Goal: Task Accomplishment & Management: Use online tool/utility

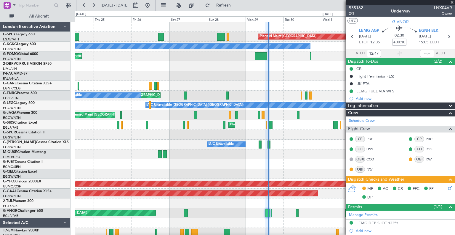
scroll to position [136, 0]
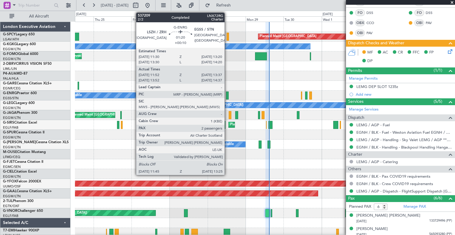
click at [227, 96] on div at bounding box center [227, 95] width 3 height 8
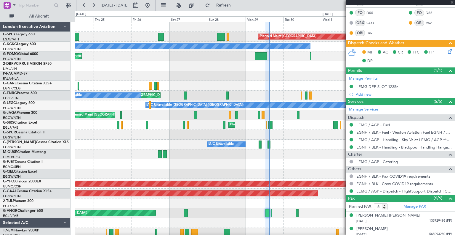
type input "12:07"
type input "13:22"
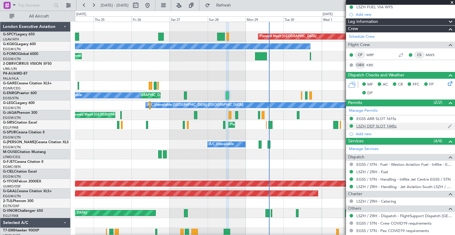
scroll to position [84, 0]
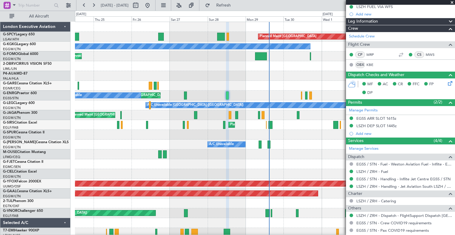
click at [453, 2] on span at bounding box center [452, 2] width 6 height 5
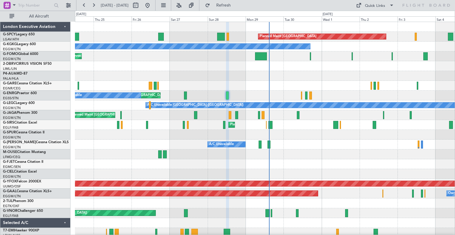
type input "0"
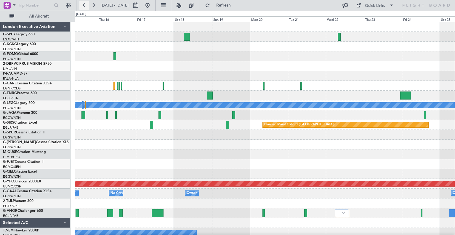
click at [88, 5] on button at bounding box center [83, 5] width 9 height 9
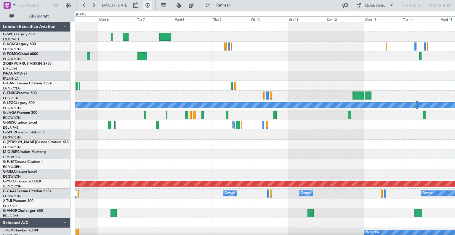
click at [152, 7] on button at bounding box center [147, 5] width 9 height 9
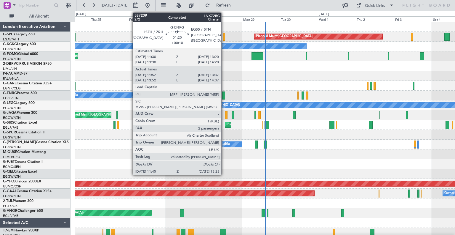
click at [224, 97] on div at bounding box center [223, 95] width 3 height 8
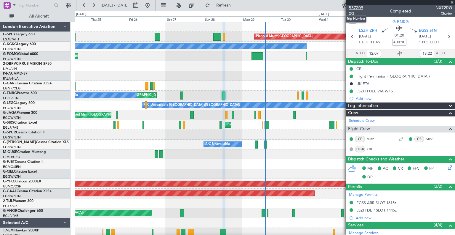
click at [355, 6] on span "537209" at bounding box center [356, 8] width 14 height 6
click at [236, 5] on span "Refresh" at bounding box center [223, 5] width 25 height 4
click at [236, 7] on span "Refresh" at bounding box center [223, 5] width 25 height 4
